Goal: Task Accomplishment & Management: Manage account settings

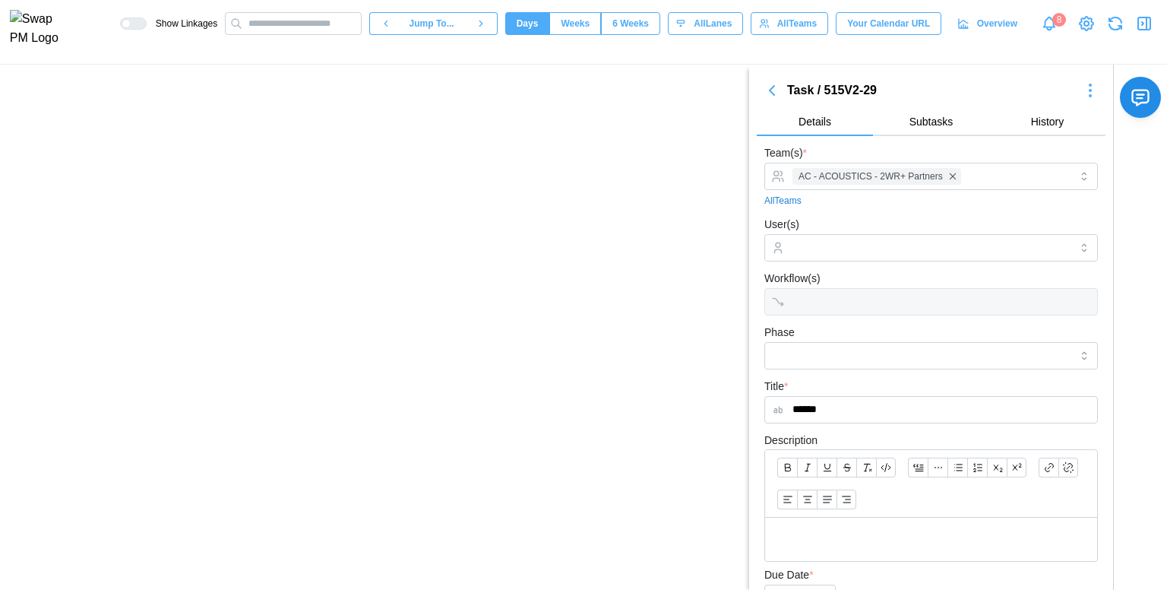
scroll to position [456, 0]
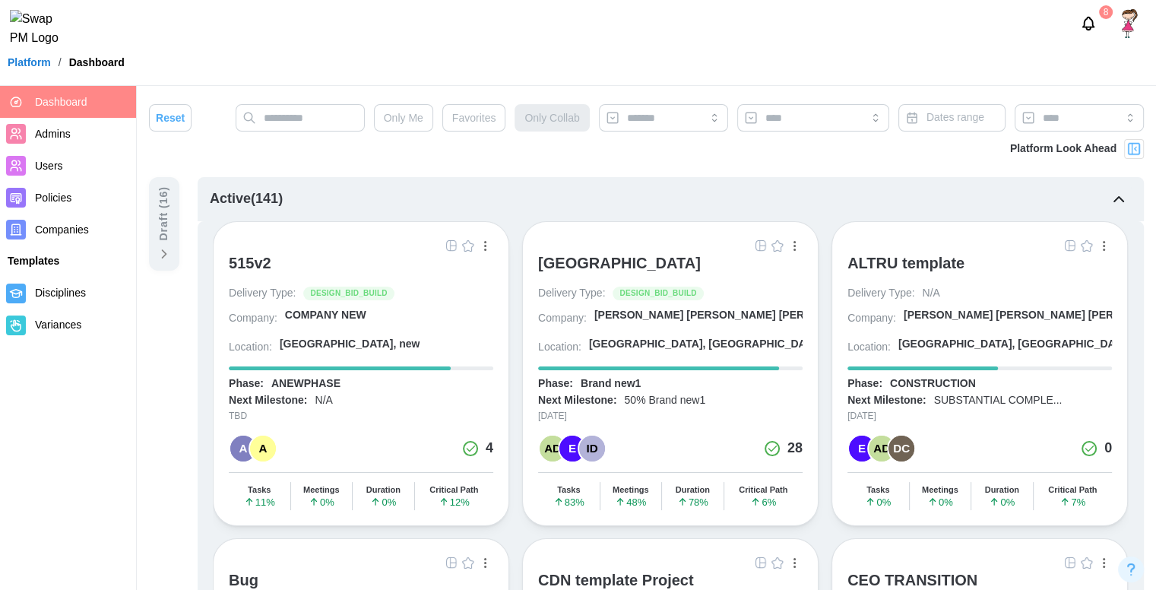
click at [585, 261] on div "ALTRU SPORTS COMPLEX" at bounding box center [619, 263] width 163 height 18
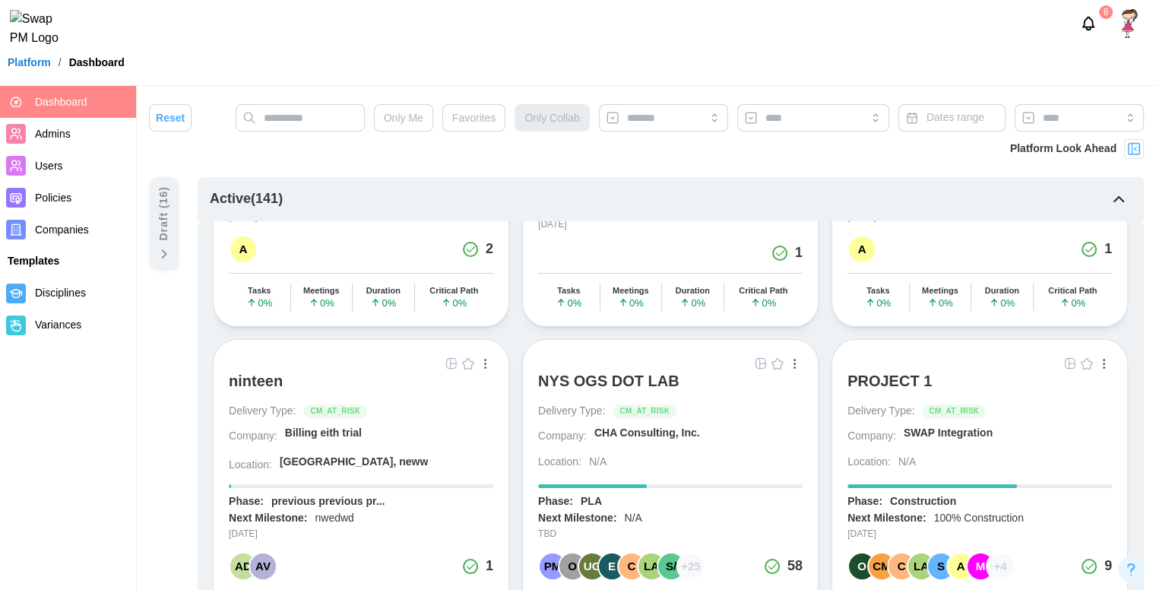
scroll to position [7187, 0]
drag, startPoint x: 879, startPoint y: 265, endPoint x: 870, endPoint y: 229, distance: 36.9
click at [870, 340] on div "PROJECT 1 Delivery Type: CM_AT_RISK Company: SWAP Integration Location: N/A Pha…" at bounding box center [980, 492] width 296 height 305
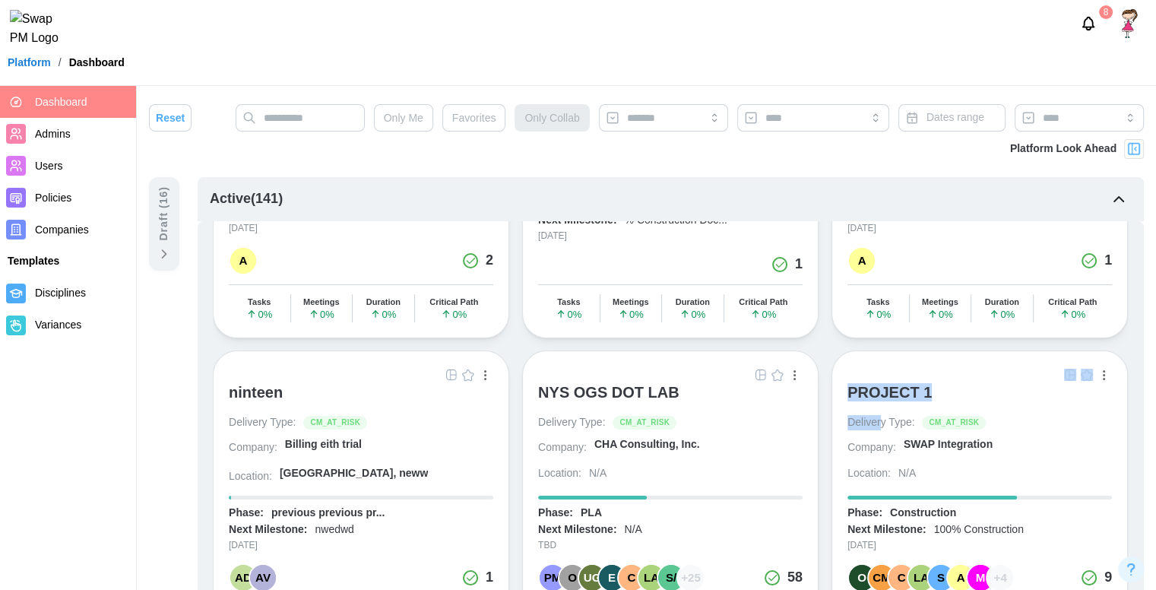
click at [870, 366] on div at bounding box center [979, 374] width 265 height 17
drag, startPoint x: 870, startPoint y: 229, endPoint x: 876, endPoint y: 243, distance: 15.7
click at [876, 350] on div "PROJECT 1 Delivery Type: CM_AT_RISK Company: SWAP Integration Location: N/A Pha…" at bounding box center [980, 502] width 296 height 305
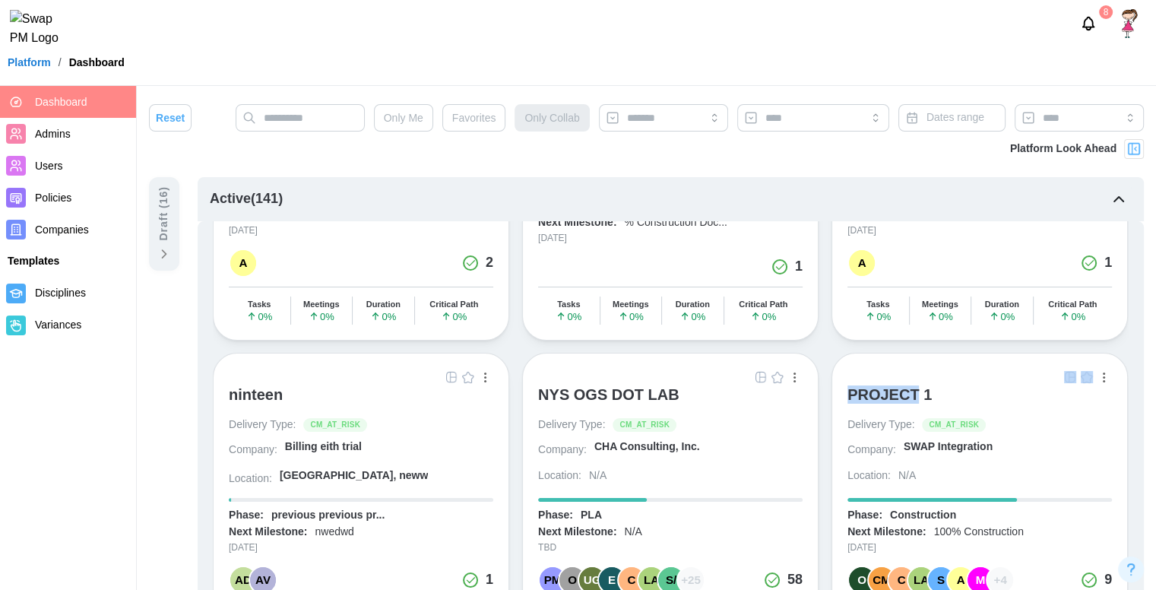
click at [876, 385] on div "PROJECT 1" at bounding box center [889, 394] width 84 height 18
click at [335, 129] on input "text" at bounding box center [300, 117] width 129 height 27
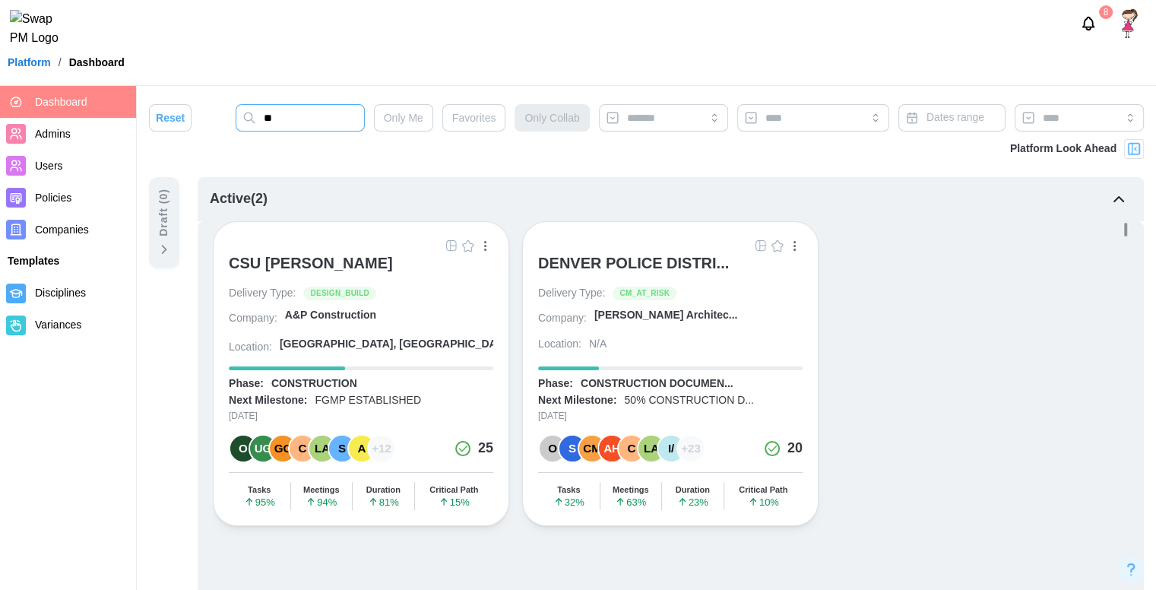
scroll to position [0, 0]
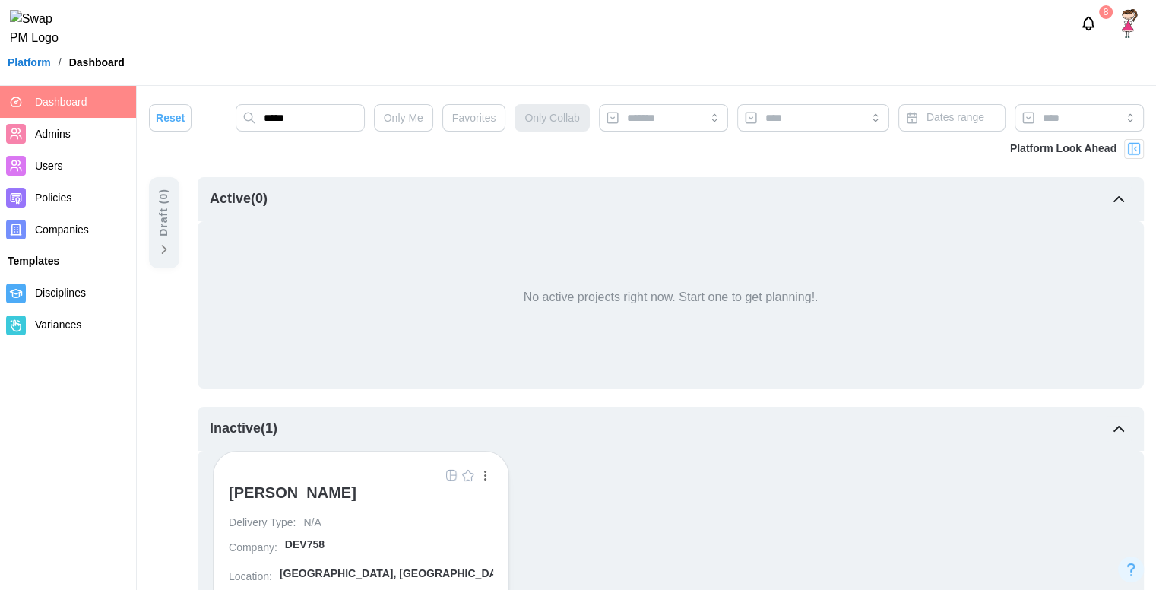
click at [311, 504] on div "Isaac Zimmerman" at bounding box center [293, 496] width 128 height 26
click at [308, 123] on input "*****" at bounding box center [300, 117] width 129 height 27
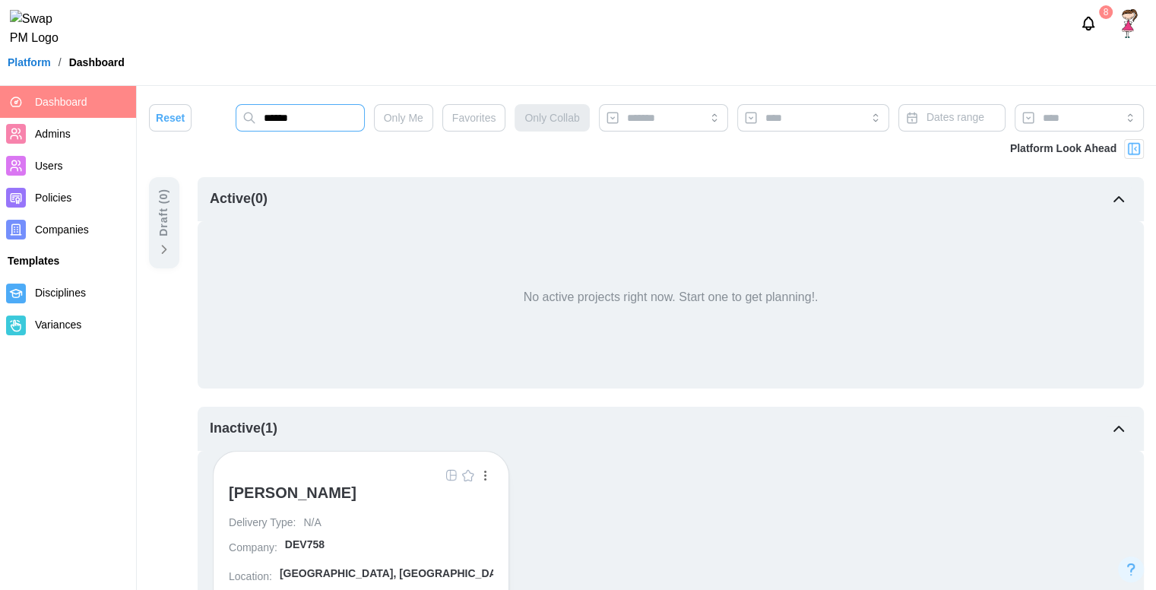
type input "******"
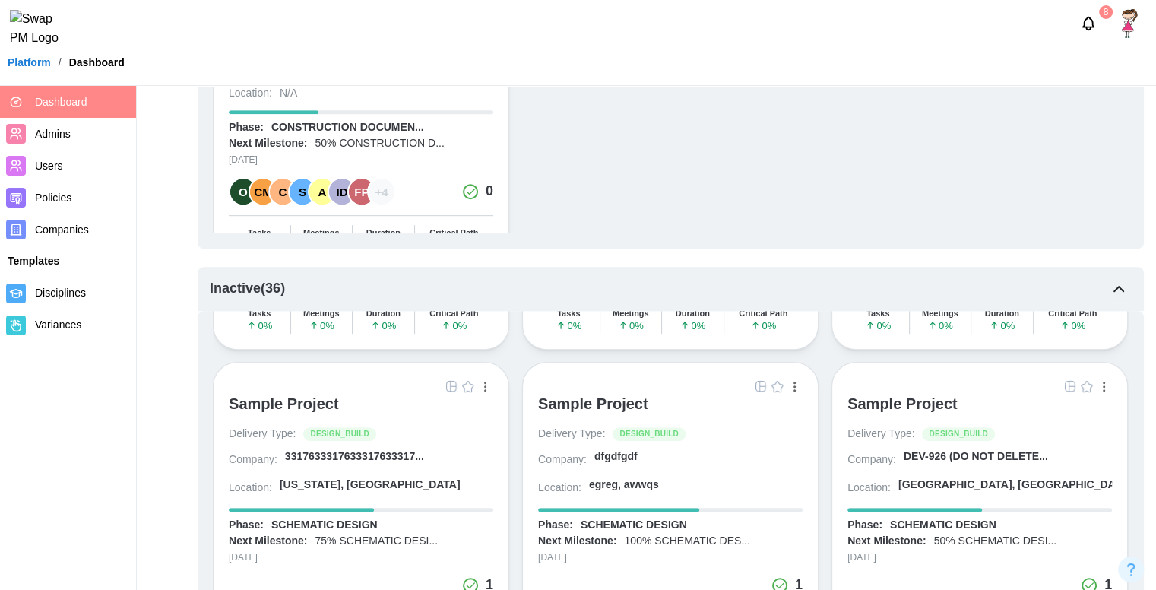
scroll to position [2121, 0]
click at [909, 395] on div "Sample Project" at bounding box center [902, 404] width 110 height 18
click at [68, 227] on span "Companies" at bounding box center [62, 229] width 54 height 12
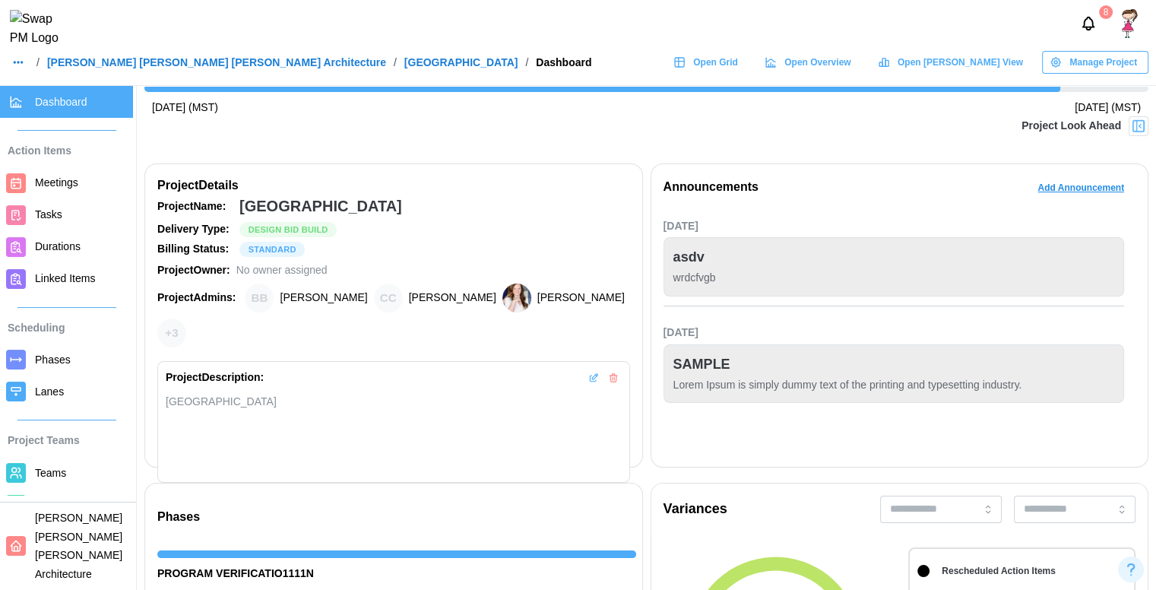
scroll to position [182, 0]
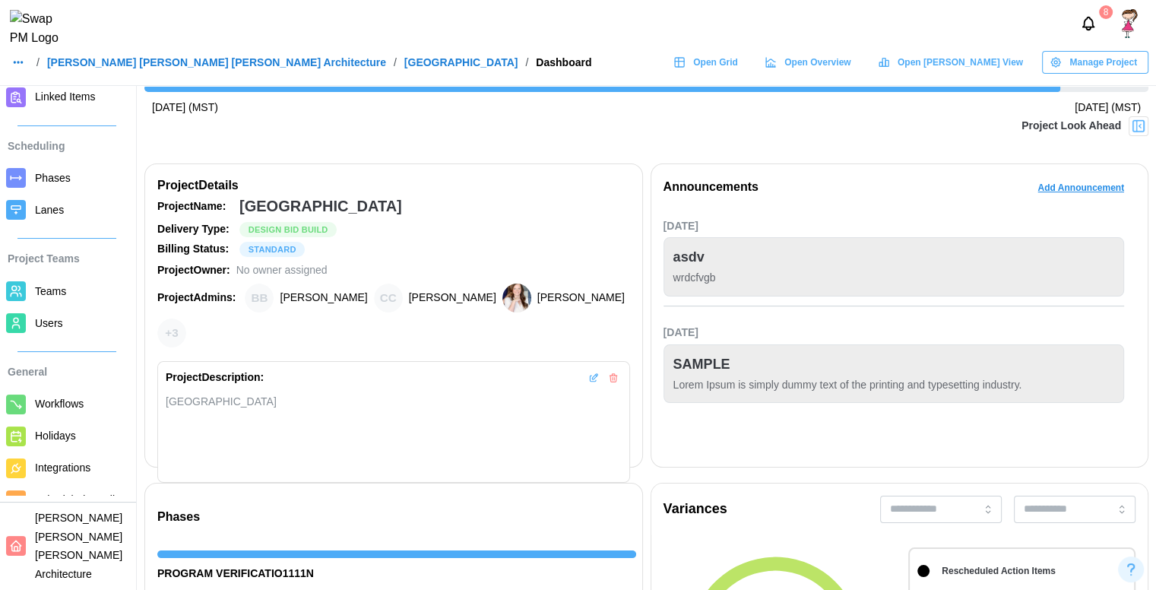
click at [61, 565] on span "Barker Rinker Seacat Architecture" at bounding box center [82, 545] width 95 height 75
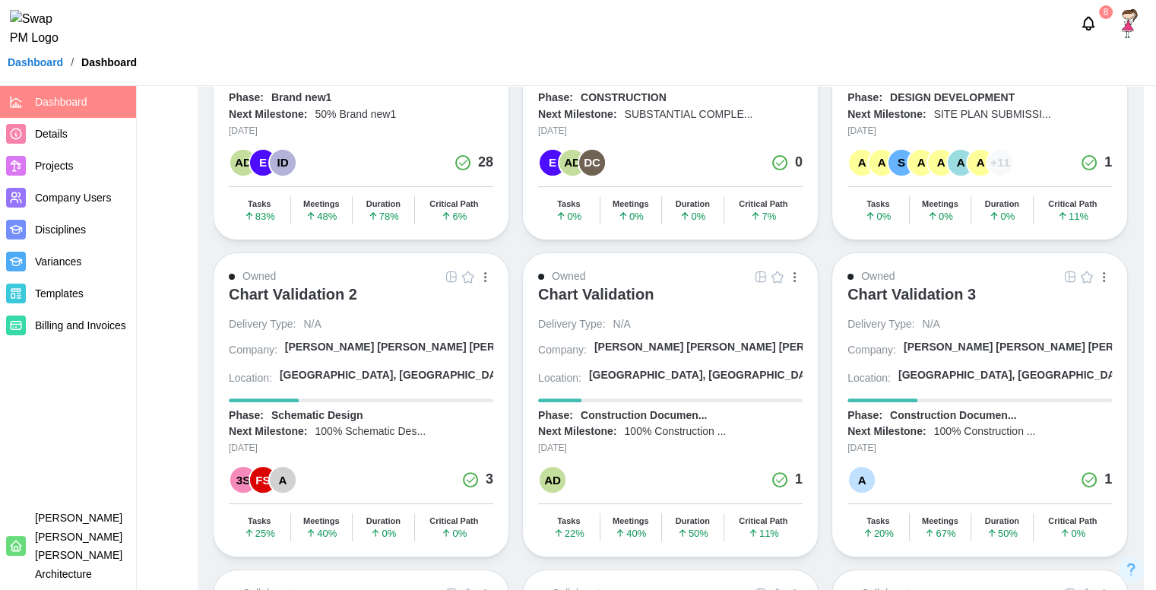
scroll to position [353, 0]
click at [79, 334] on span "Billing and Invoices" at bounding box center [82, 325] width 95 height 19
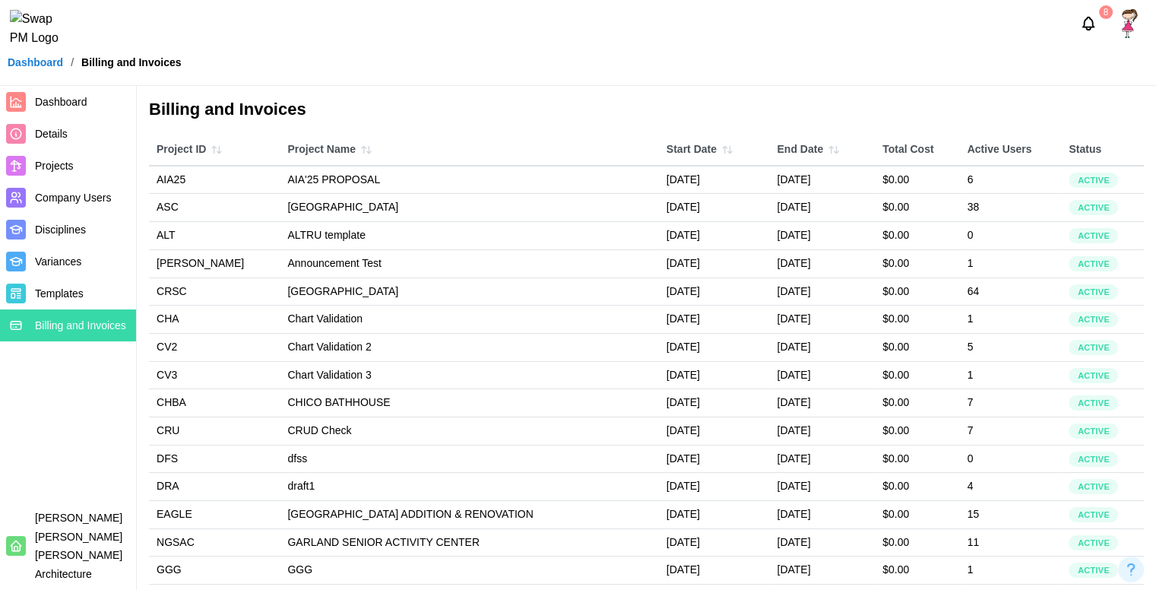
scroll to position [353, 0]
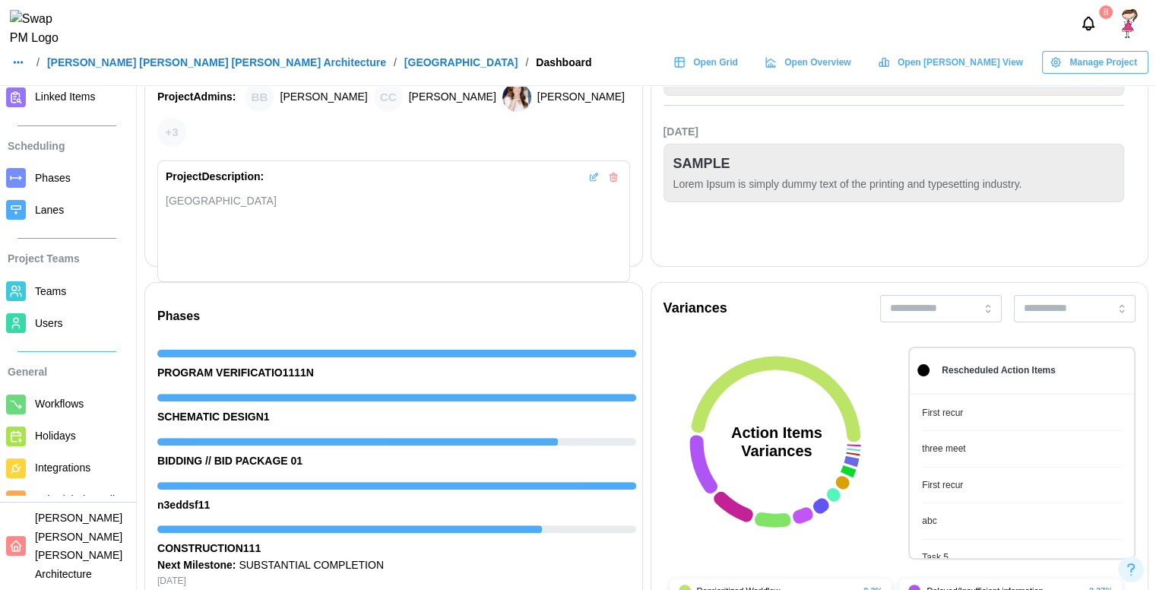
scroll to position [340, 0]
click at [97, 384] on div "General Workflows Holidays Integrations Scheduled Emails" at bounding box center [66, 433] width 133 height 165
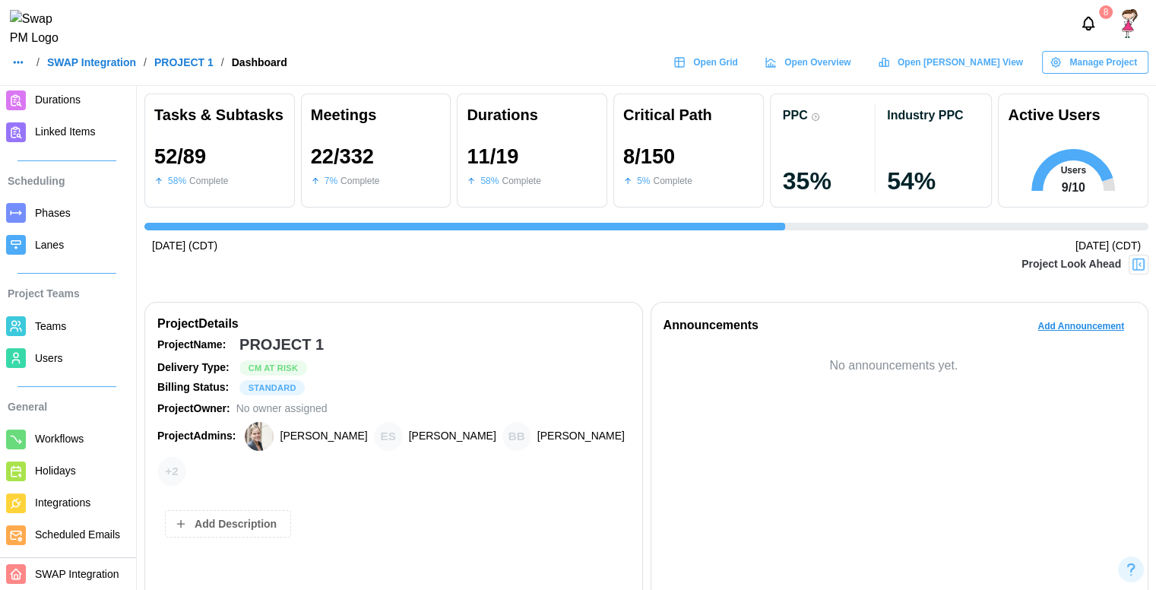
click at [90, 560] on link "SWAP Integration" at bounding box center [68, 574] width 136 height 32
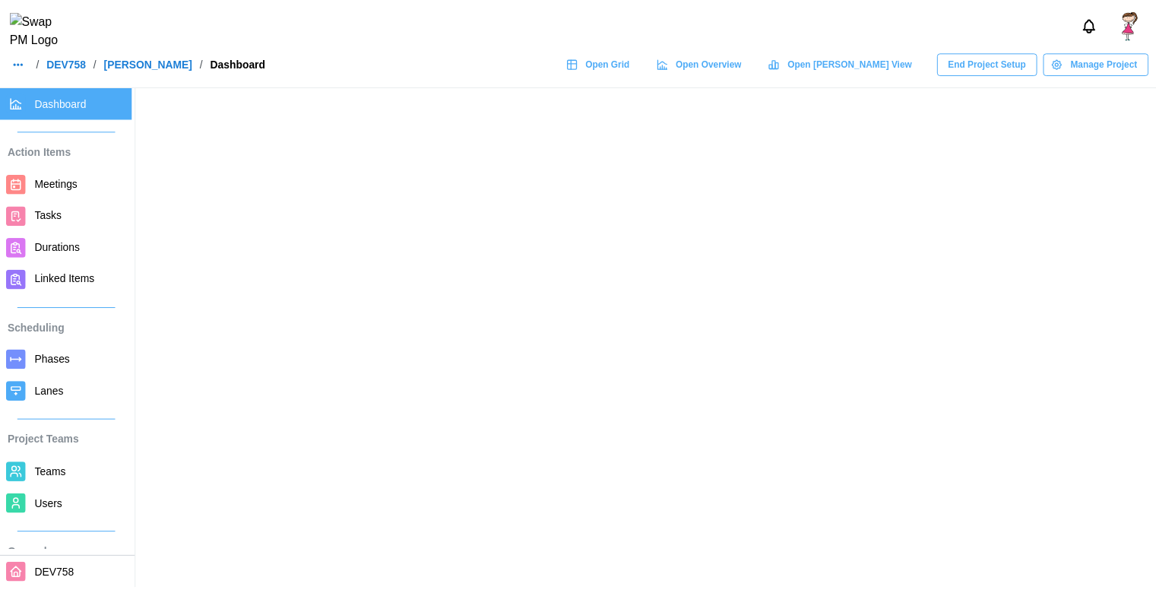
scroll to position [195, 0]
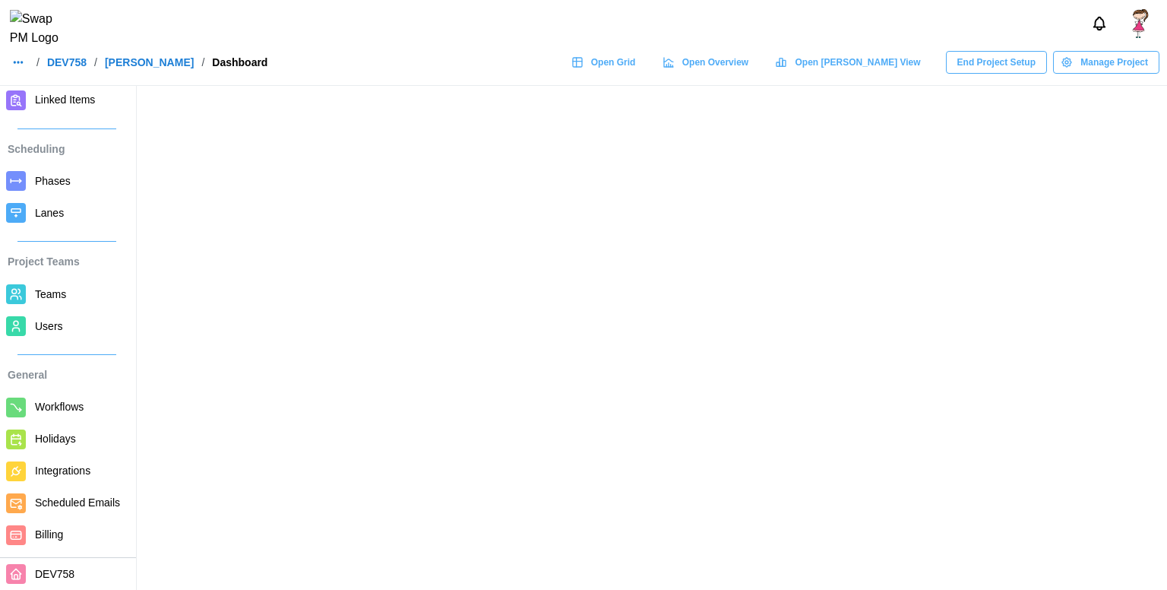
click at [63, 530] on span "Billing" at bounding box center [49, 534] width 28 height 12
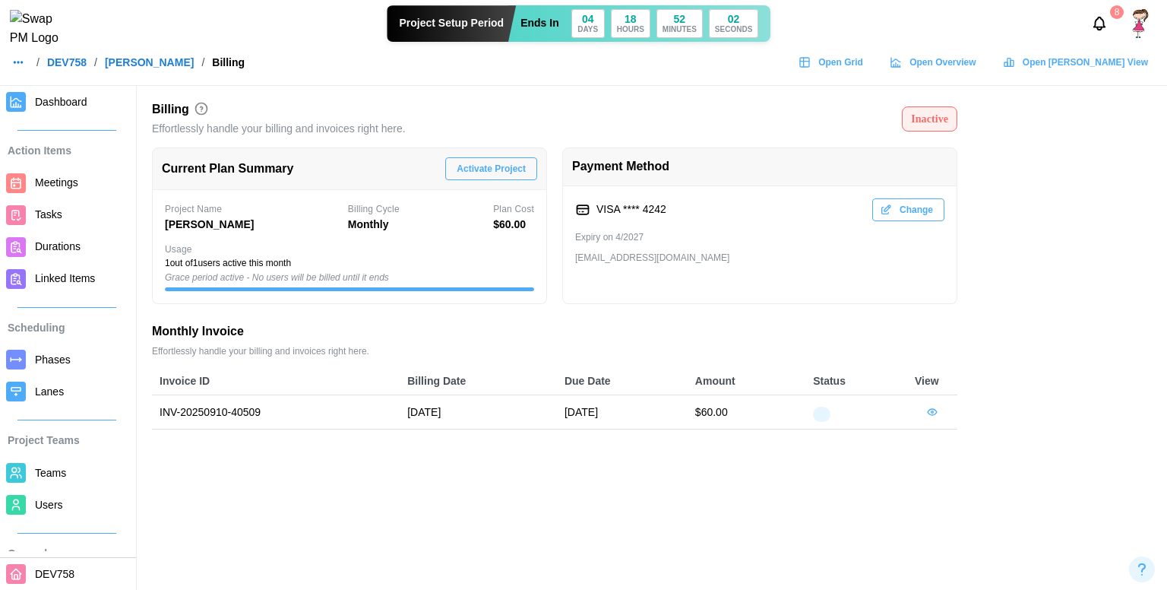
click at [909, 218] on span "Change" at bounding box center [916, 209] width 33 height 21
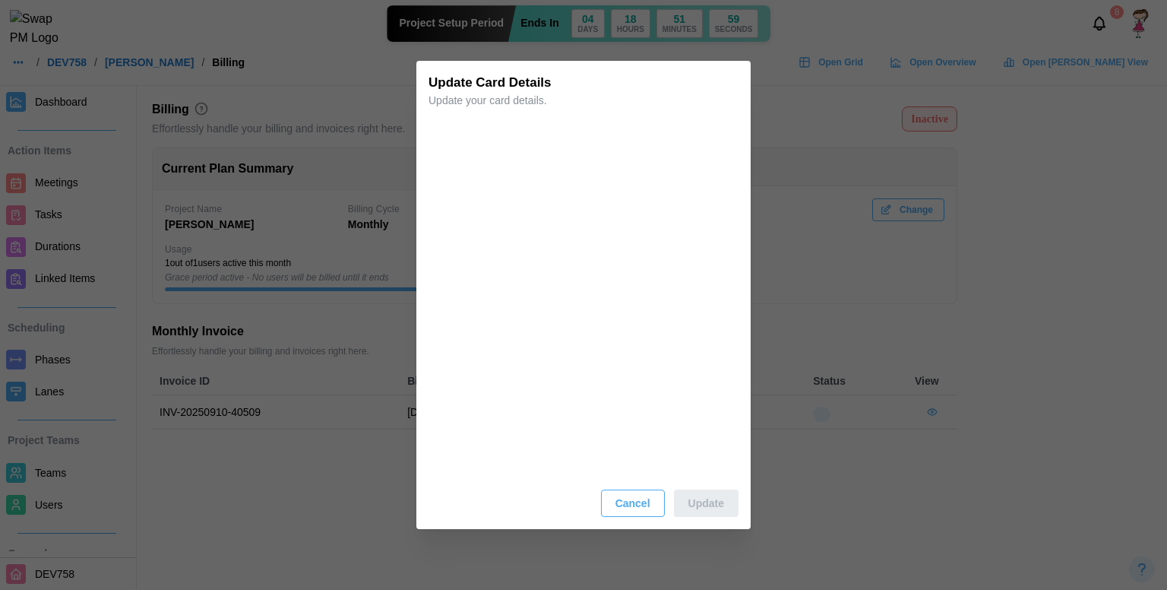
click at [632, 497] on span "Cancel" at bounding box center [633, 503] width 35 height 26
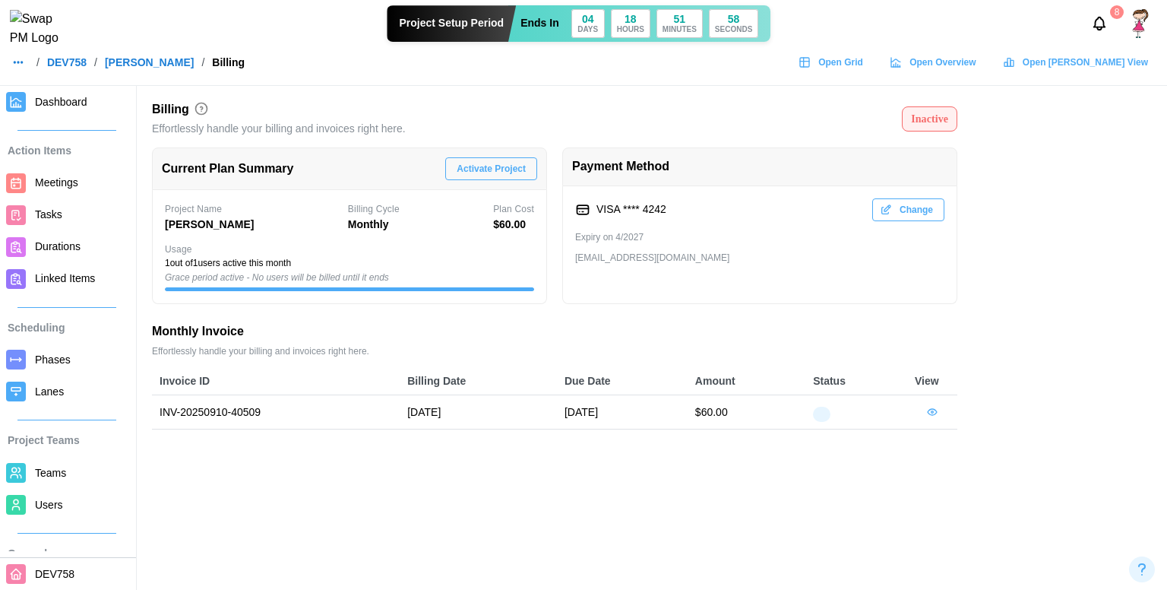
click at [478, 162] on span "Activate Project" at bounding box center [491, 168] width 69 height 21
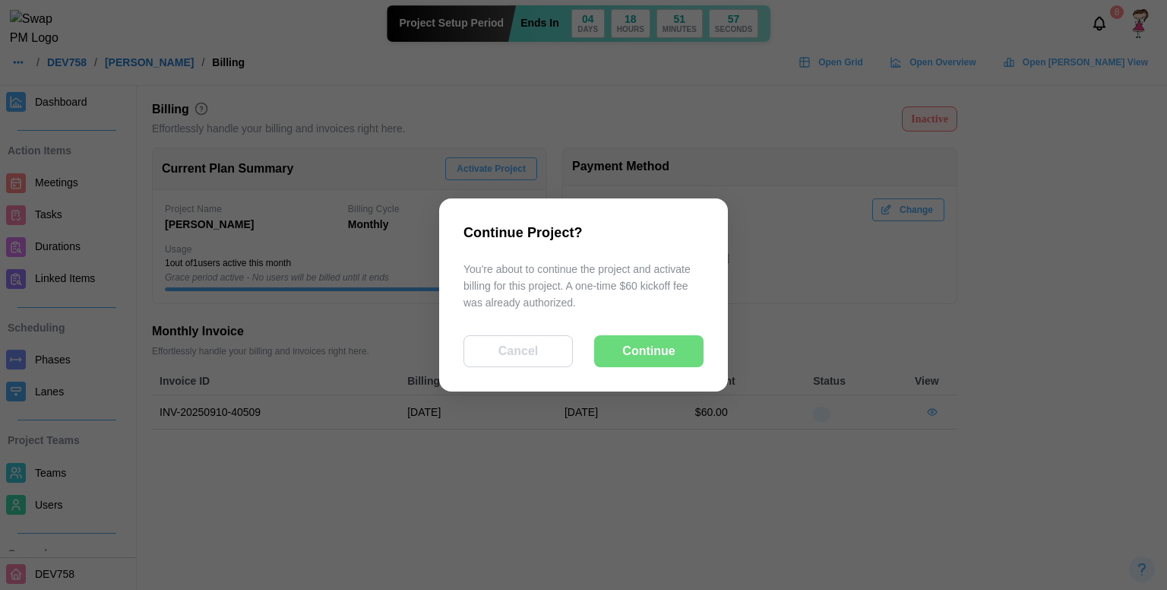
click at [649, 351] on span "Continue" at bounding box center [649, 351] width 52 height 30
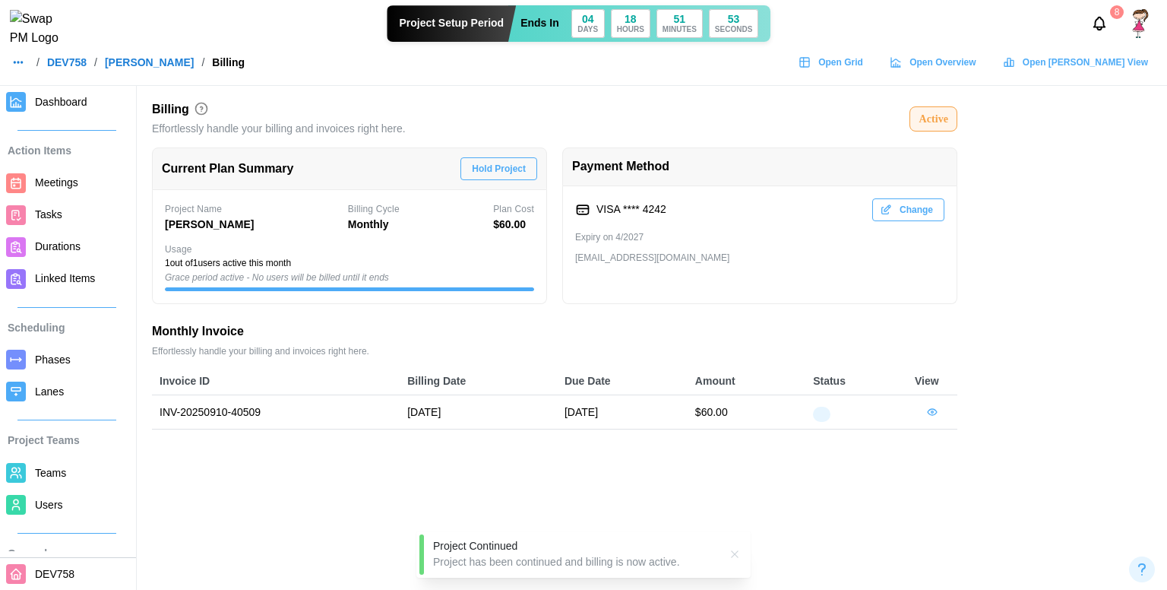
click at [499, 177] on span "Hold Project" at bounding box center [499, 168] width 54 height 21
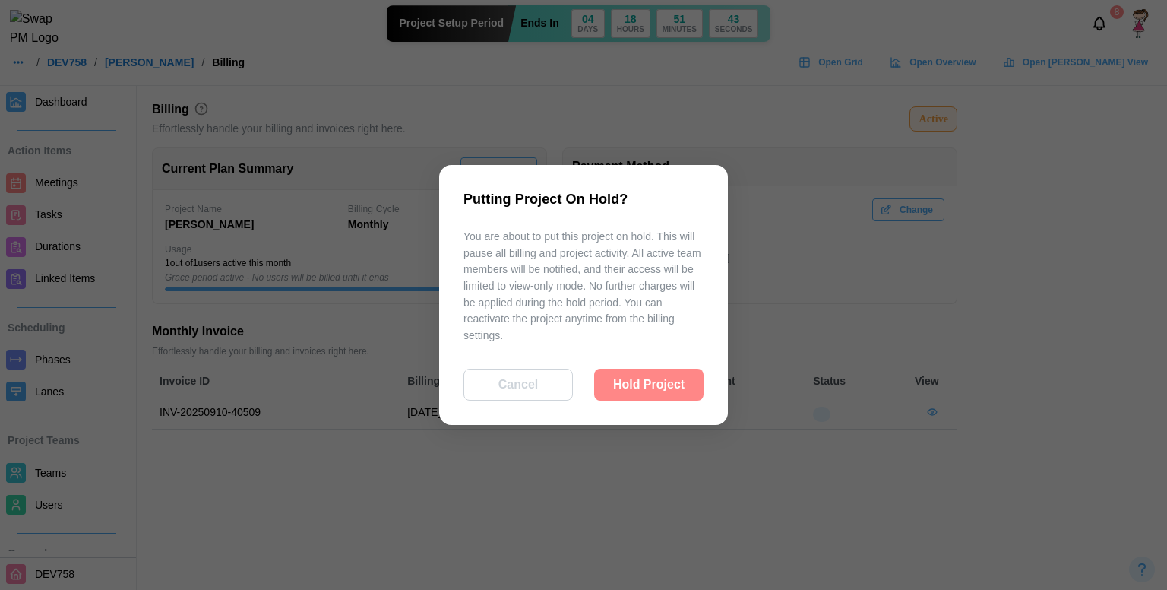
click at [639, 374] on span "Hold Project" at bounding box center [648, 384] width 71 height 30
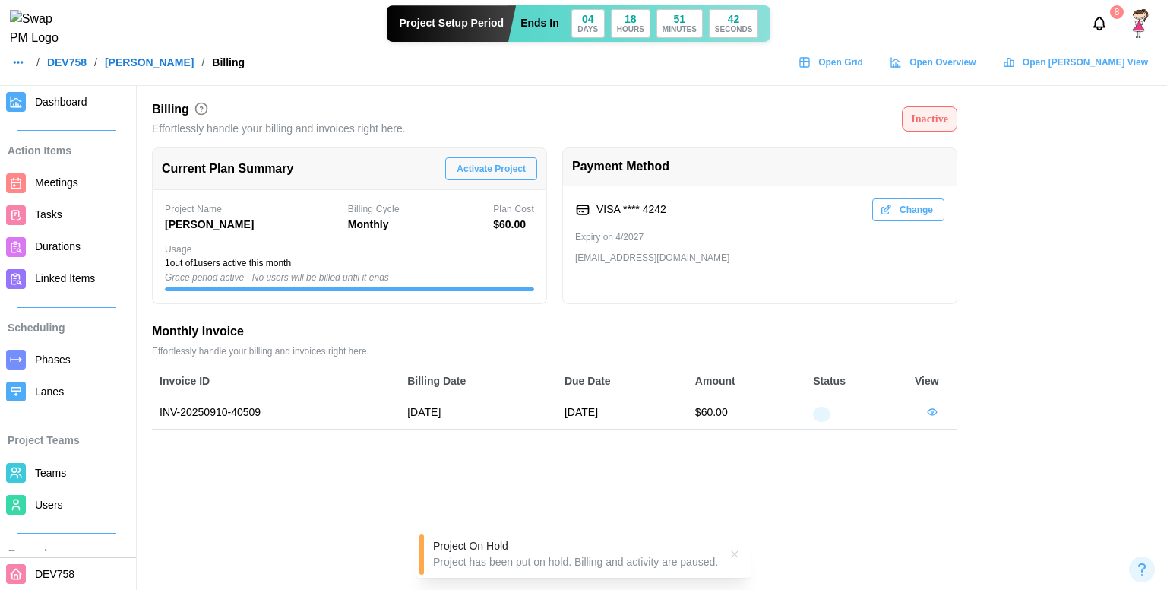
click at [914, 114] on div "Inactive" at bounding box center [929, 119] width 37 height 17
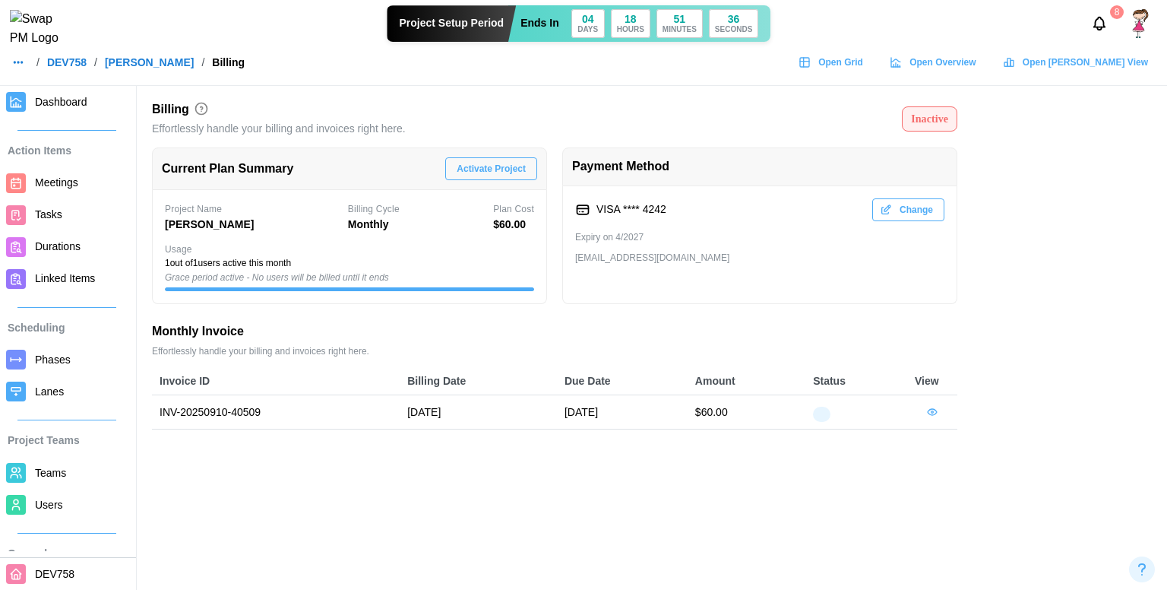
click at [37, 98] on span "Dashboard" at bounding box center [61, 102] width 52 height 12
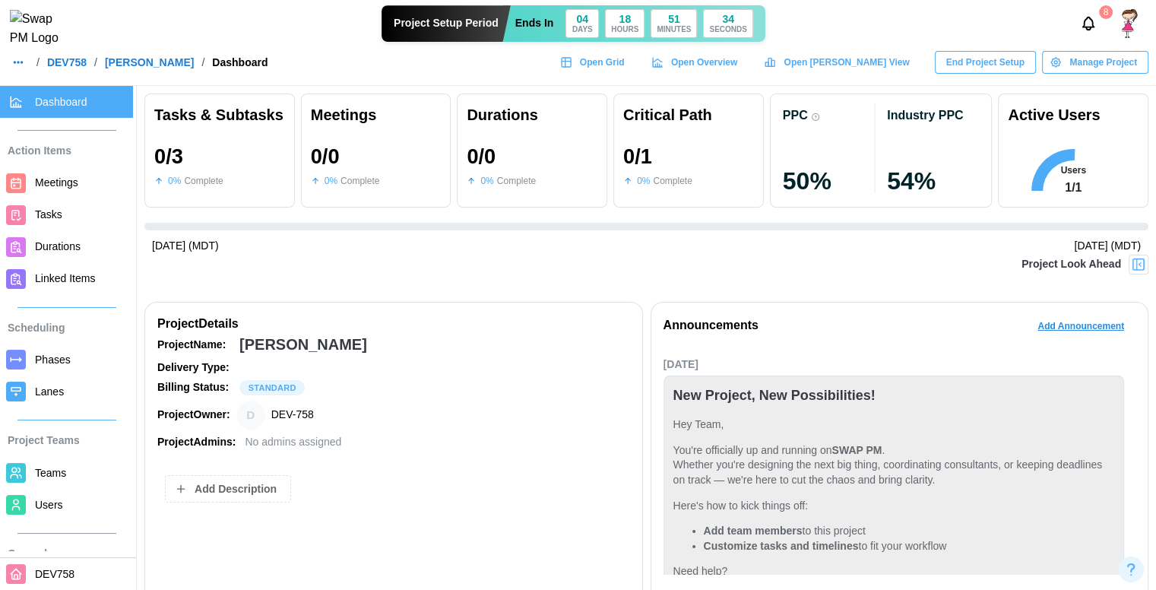
click at [1010, 69] on span "End Project Setup" at bounding box center [985, 62] width 78 height 21
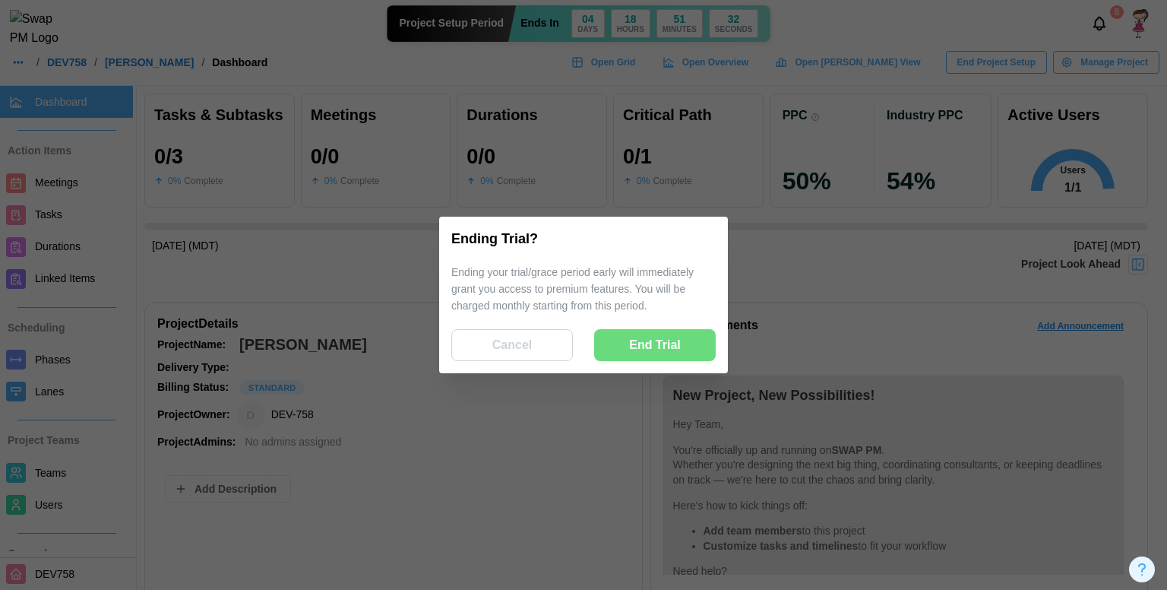
click at [641, 346] on span "End Trial" at bounding box center [655, 345] width 52 height 30
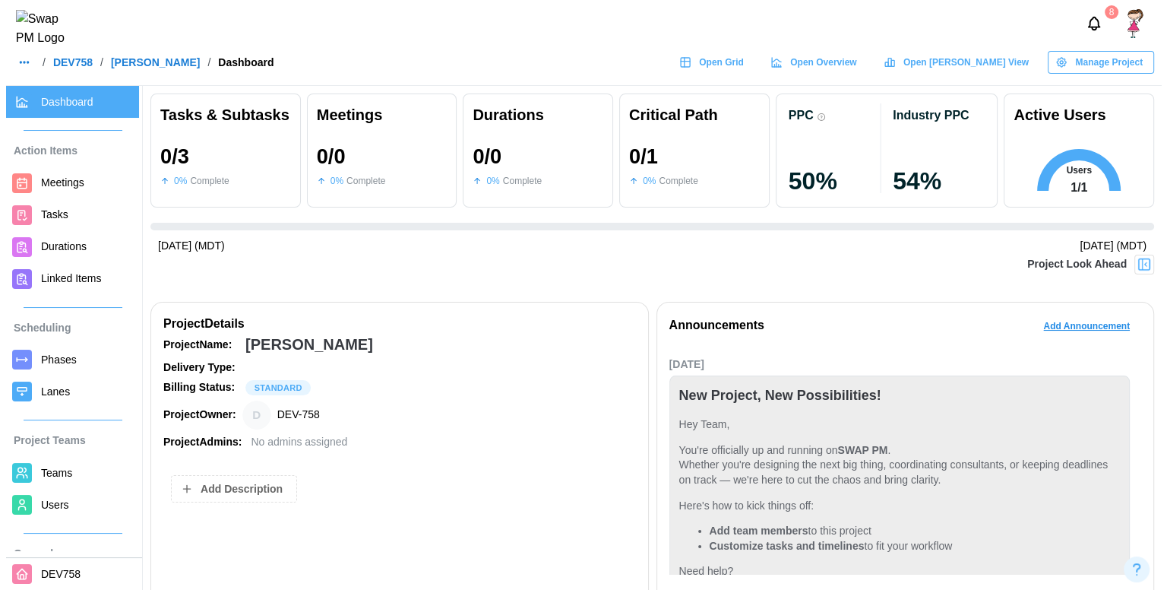
scroll to position [195, 0]
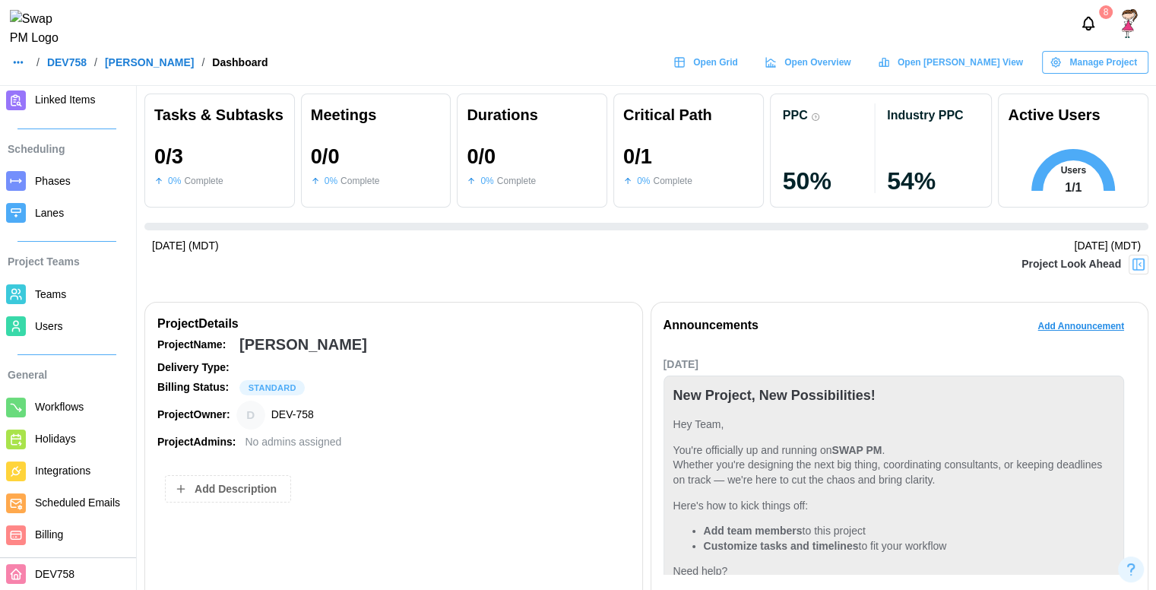
click at [55, 540] on span "Billing" at bounding box center [49, 534] width 28 height 12
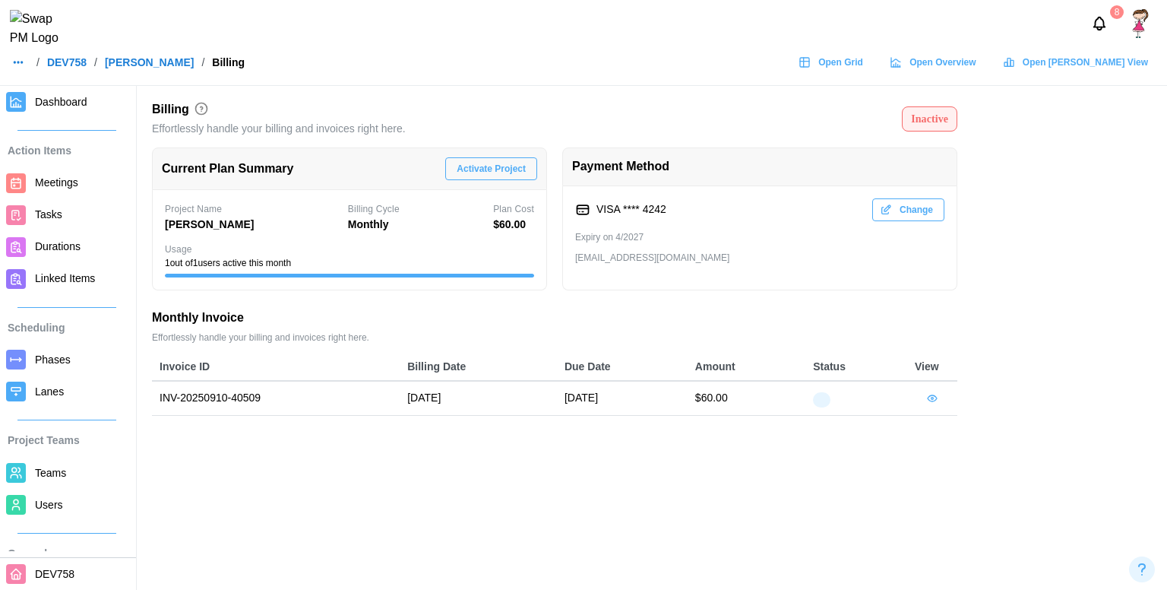
click at [475, 163] on span "Activate Project" at bounding box center [491, 168] width 69 height 21
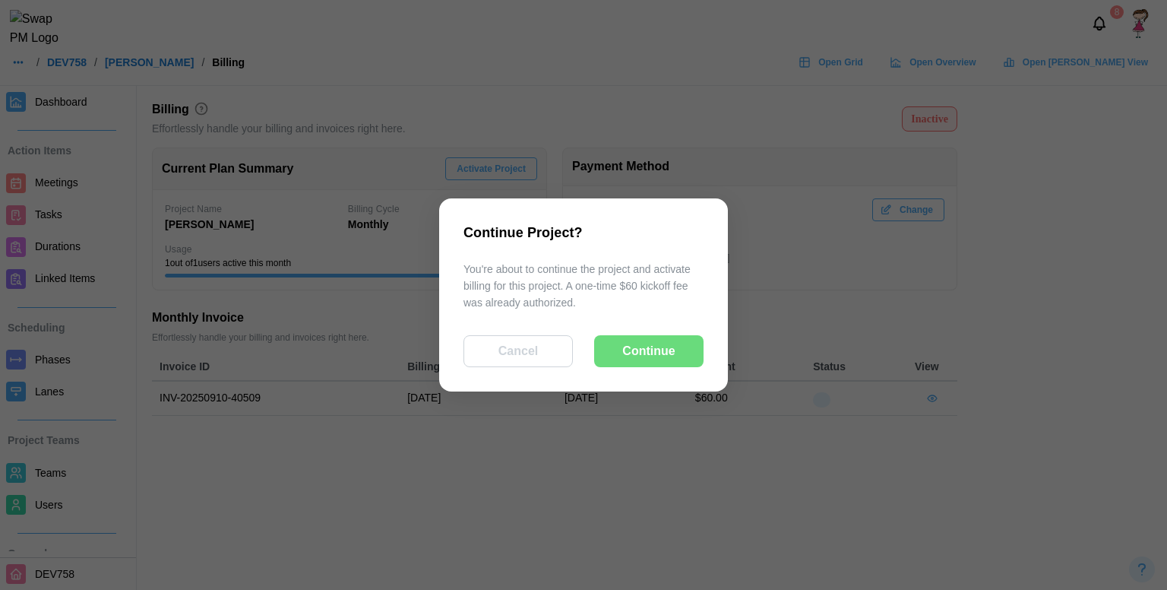
click at [537, 347] on div "Cancel" at bounding box center [518, 351] width 74 height 30
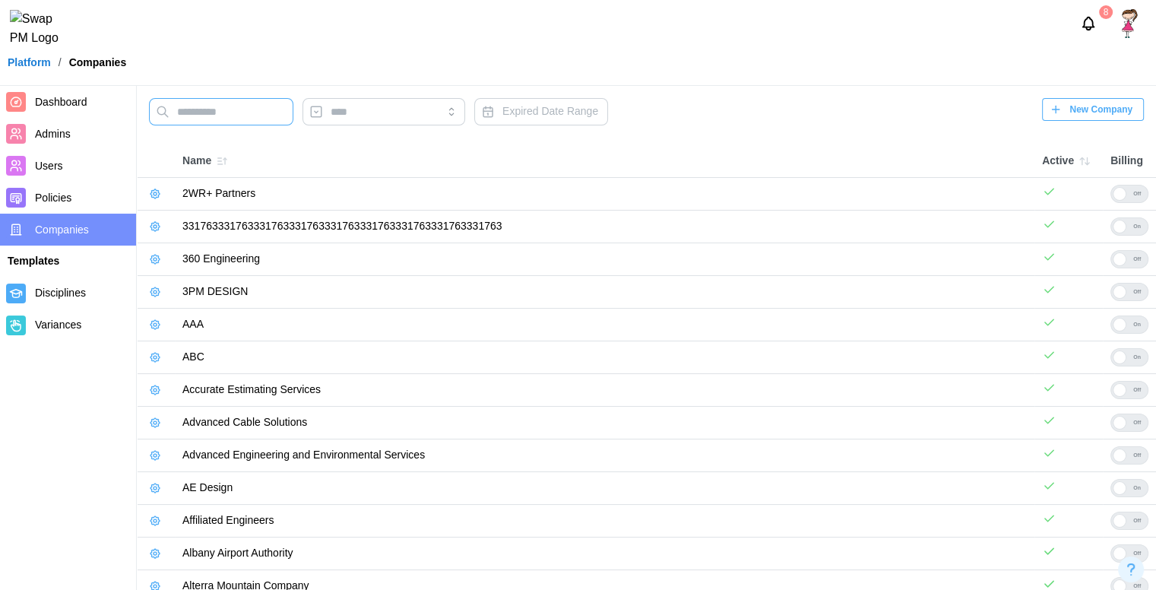
click at [227, 109] on input "text" at bounding box center [221, 111] width 144 height 27
type input "***"
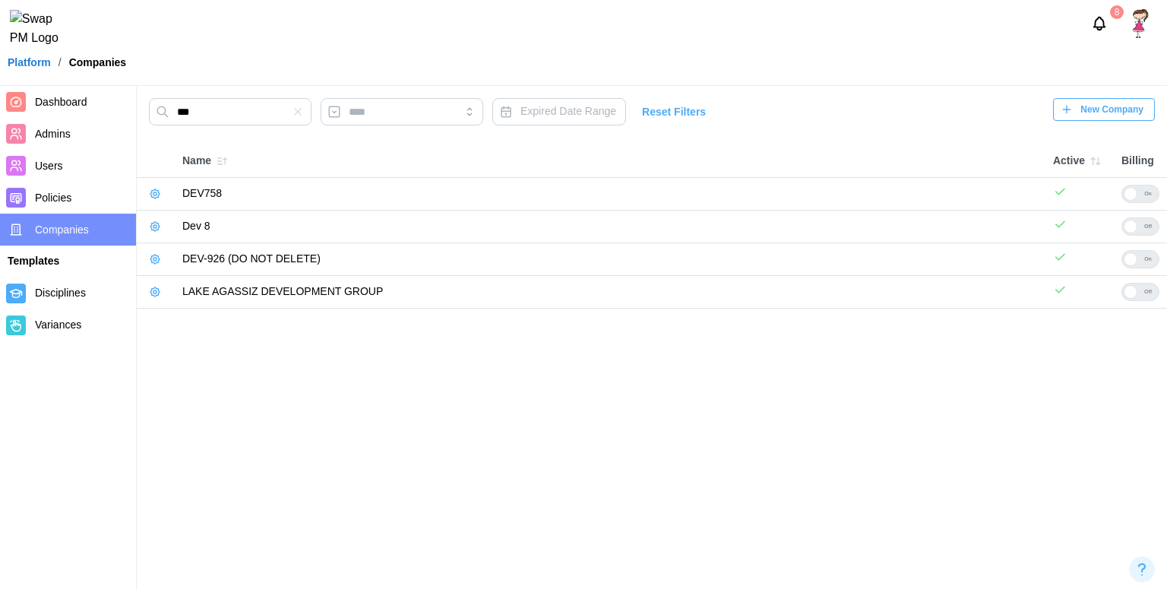
click at [157, 260] on icon "button" at bounding box center [155, 259] width 12 height 12
click at [151, 260] on icon "button" at bounding box center [154, 259] width 9 height 9
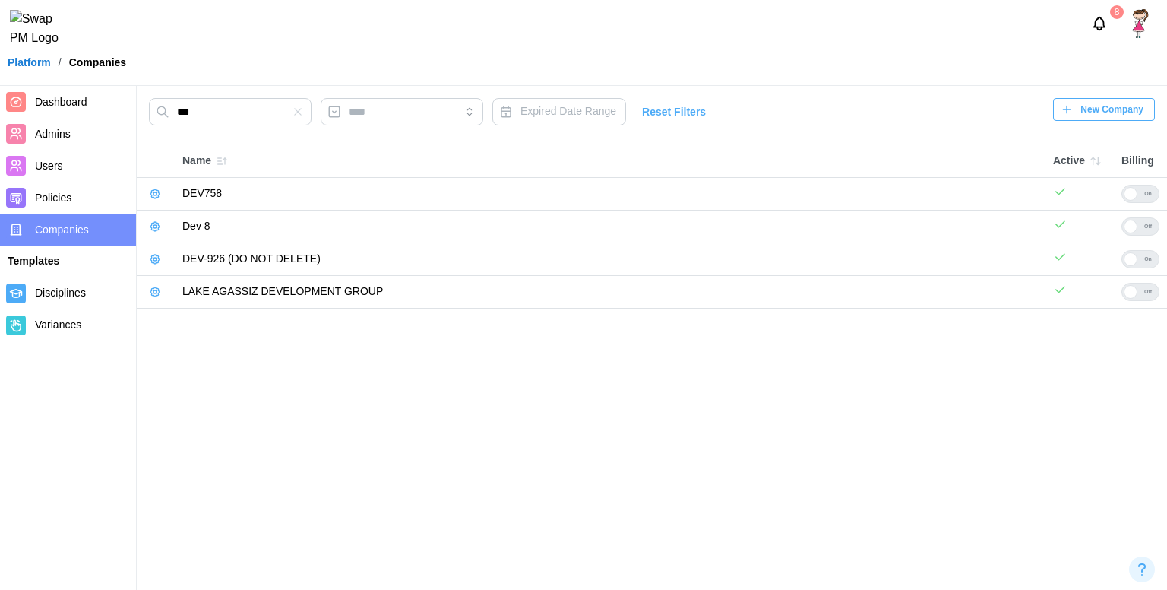
click at [151, 260] on icon "button" at bounding box center [154, 259] width 9 height 9
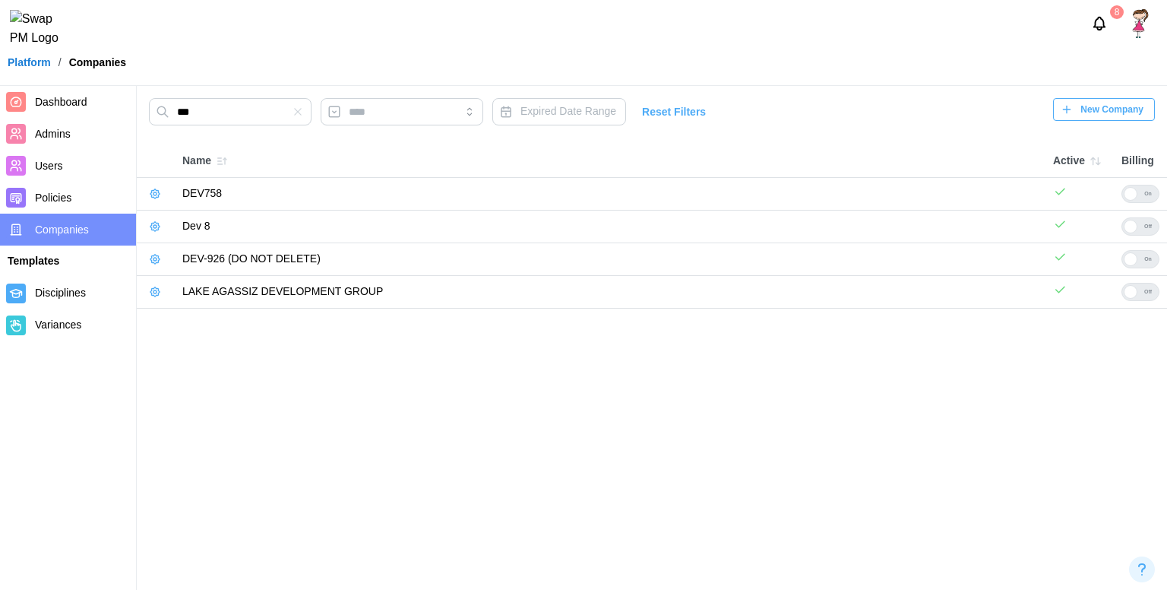
click at [160, 188] on icon "button" at bounding box center [155, 194] width 12 height 12
click at [154, 193] on icon "button" at bounding box center [155, 194] width 12 height 12
